Goal: Task Accomplishment & Management: Complete application form

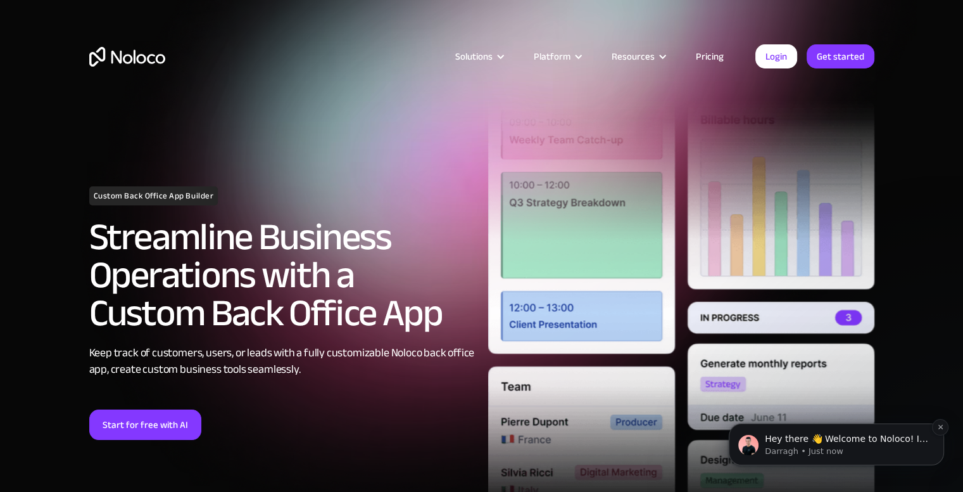
click at [815, 450] on p "Darragh • Just now" at bounding box center [846, 450] width 163 height 11
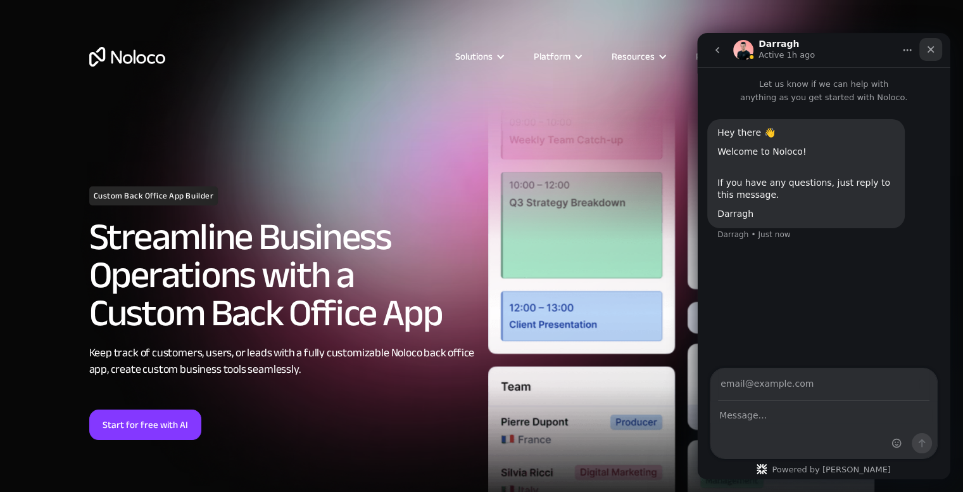
click at [936, 51] on icon "Close" at bounding box center [931, 49] width 10 height 10
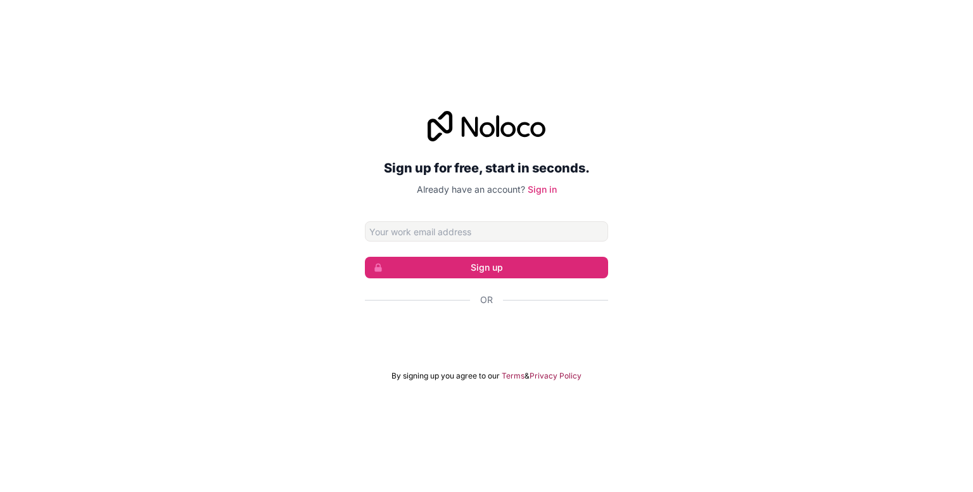
click at [429, 228] on input "Email address" at bounding box center [486, 231] width 243 height 20
type input "[EMAIL_ADDRESS][DOMAIN_NAME]"
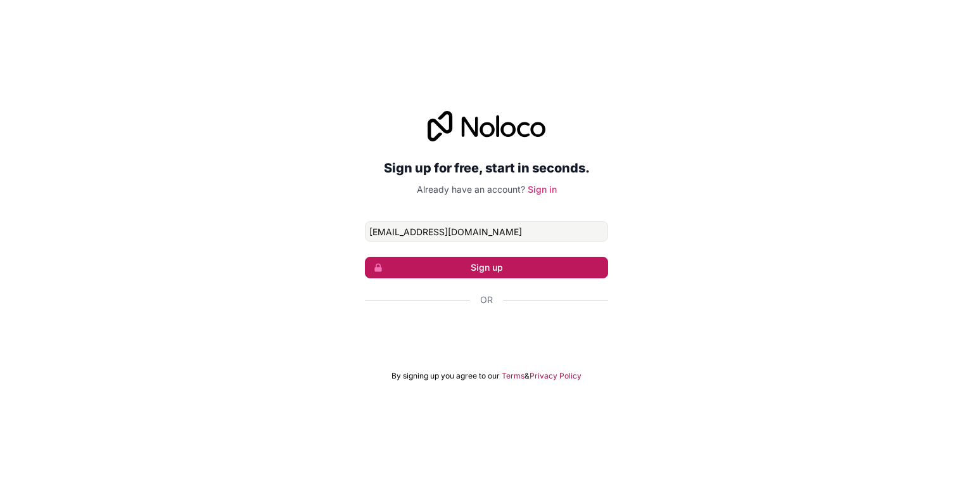
click at [447, 263] on button "Sign up" at bounding box center [486, 268] width 243 height 22
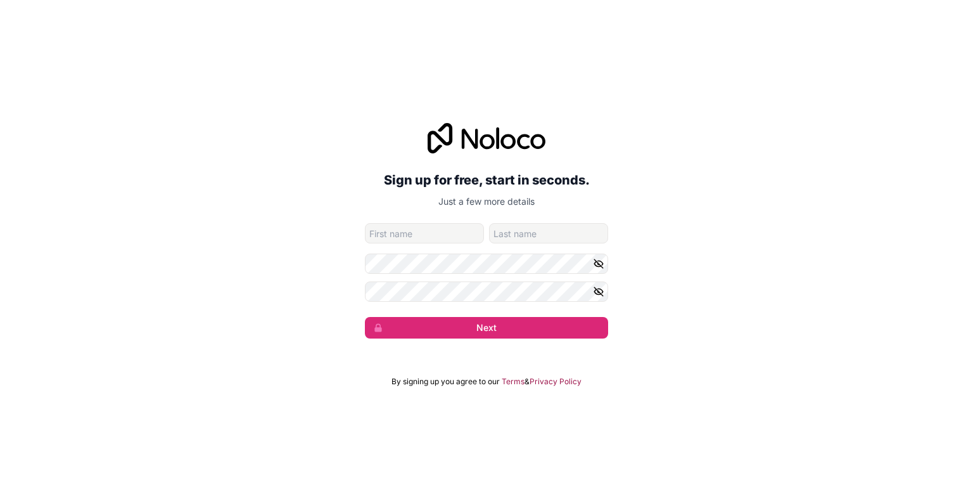
click at [407, 231] on input "given-name" at bounding box center [424, 233] width 119 height 20
type input "saad"
type input "[PERSON_NAME]"
click at [595, 258] on icon "button" at bounding box center [598, 263] width 11 height 11
click at [602, 292] on icon "button" at bounding box center [598, 291] width 9 height 6
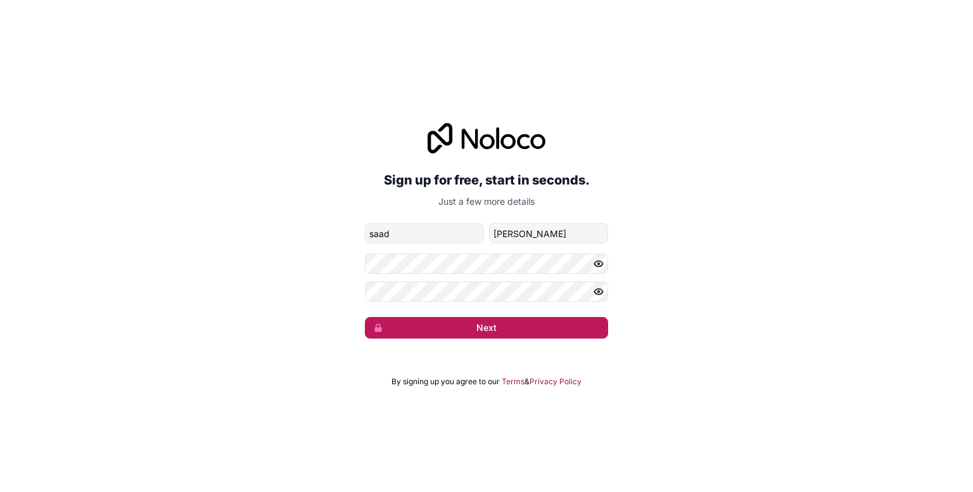
click at [533, 334] on button "Next" at bounding box center [486, 328] width 243 height 22
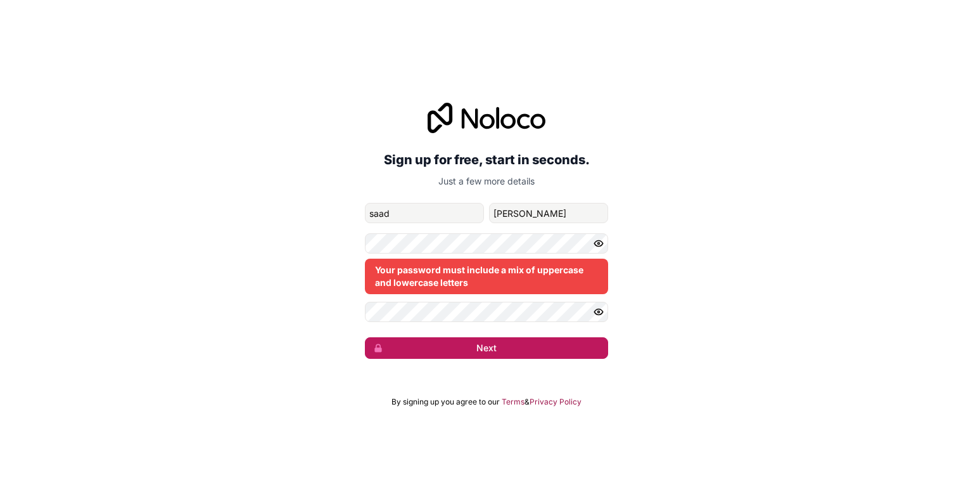
click at [478, 353] on button "Next" at bounding box center [486, 348] width 243 height 22
click at [476, 341] on button "Next" at bounding box center [486, 348] width 243 height 22
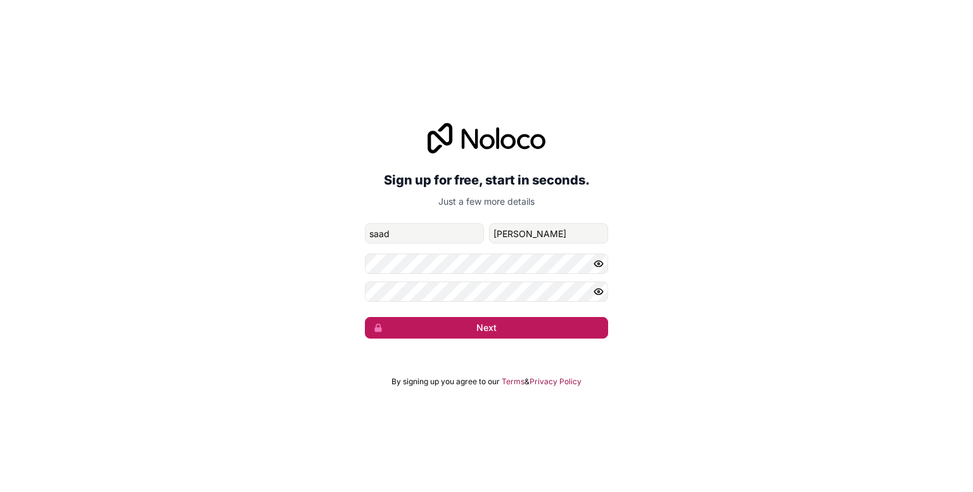
click at [444, 326] on button "Next" at bounding box center [486, 328] width 243 height 22
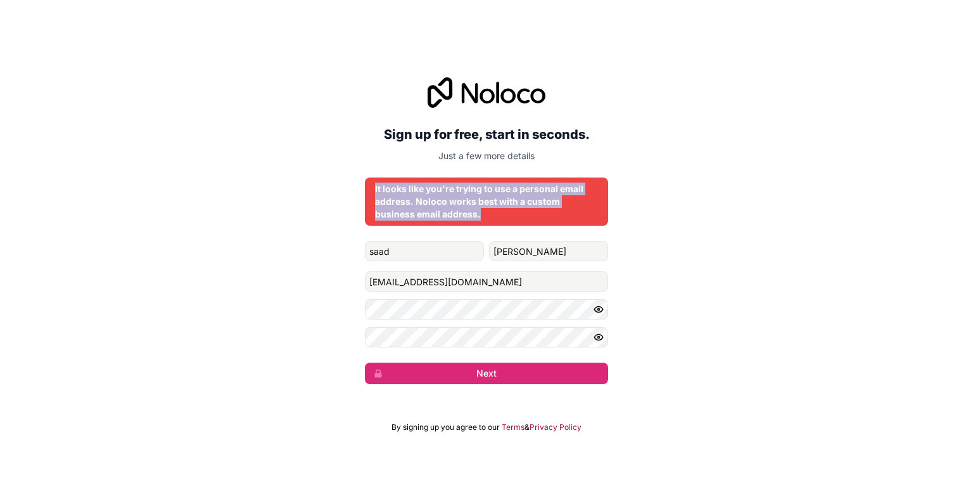
drag, startPoint x: 481, startPoint y: 219, endPoint x: 364, endPoint y: 182, distance: 123.2
click at [365, 183] on div "It looks like you're trying to use a personal email address. Noloco works best …" at bounding box center [486, 201] width 243 height 48
copy div "It looks like you're trying to use a personal email address. Noloco works best …"
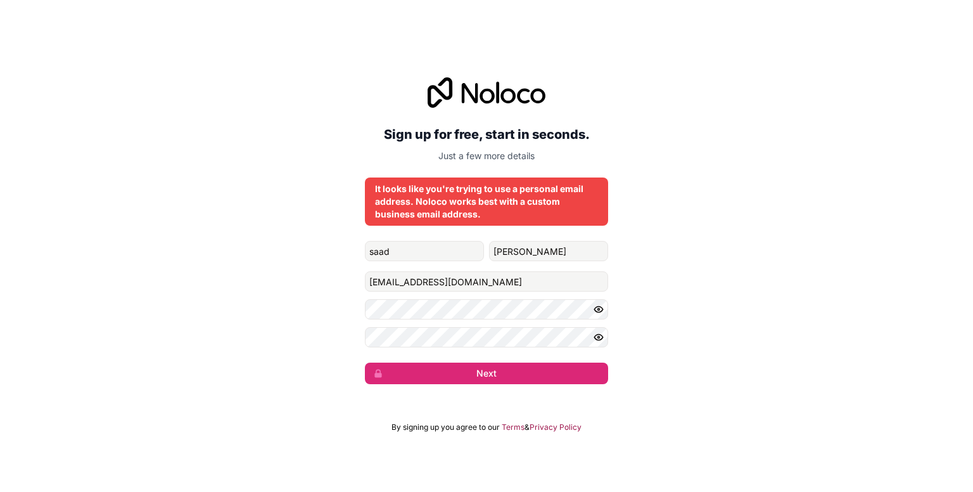
click at [513, 239] on div "Sign up for free, start in seconds. Just a few more details It looks like you'r…" at bounding box center [486, 230] width 243 height 307
